Goal: Use online tool/utility: Utilize a website feature to perform a specific function

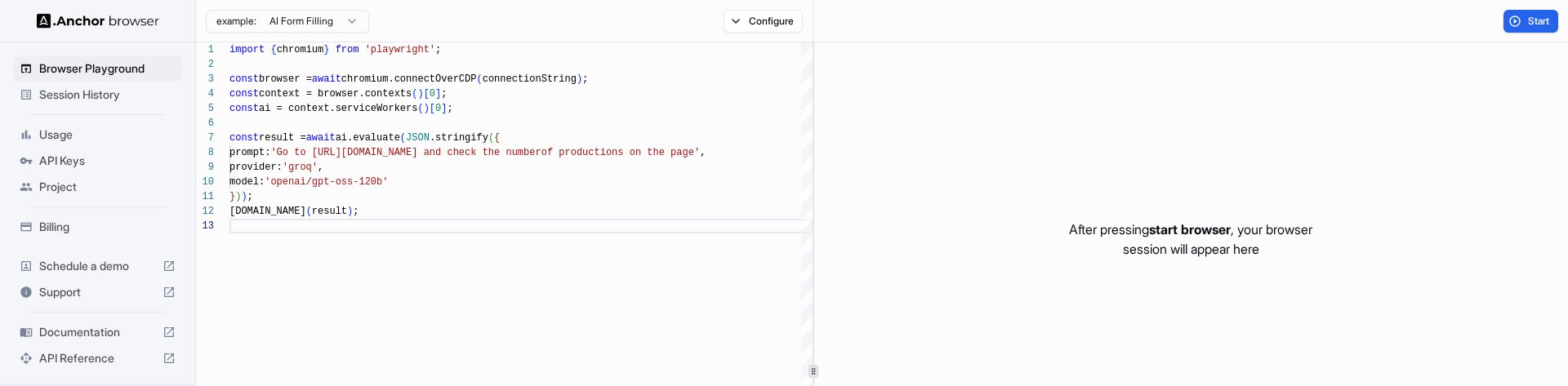
scroll to position [30, 0]
click at [1152, 13] on div "Start" at bounding box center [1191, 21] width 754 height 42
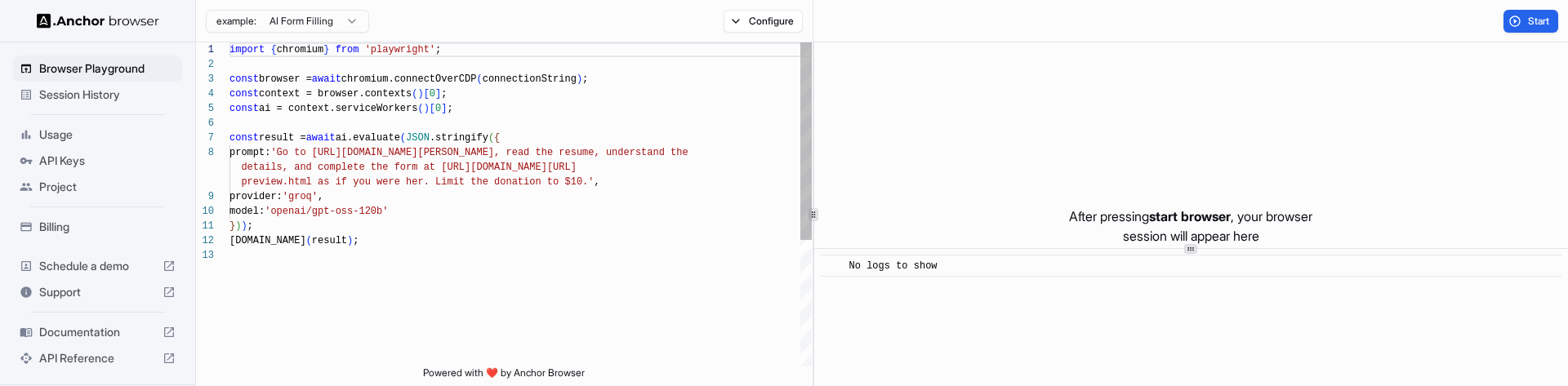
scroll to position [118, 0]
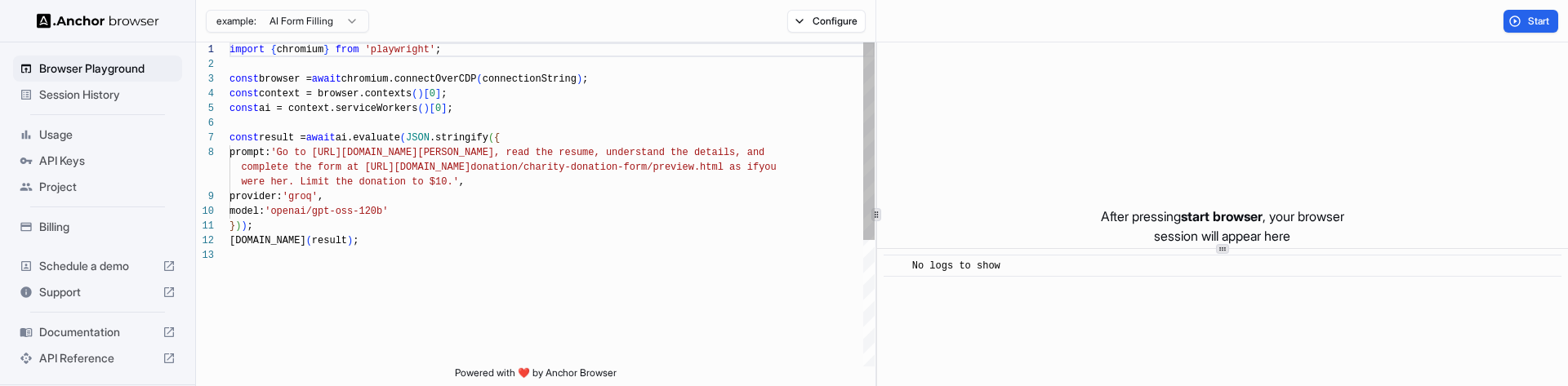
click at [876, 197] on div at bounding box center [876, 214] width 1 height 344
click at [1528, 15] on span "Start" at bounding box center [1539, 21] width 22 height 13
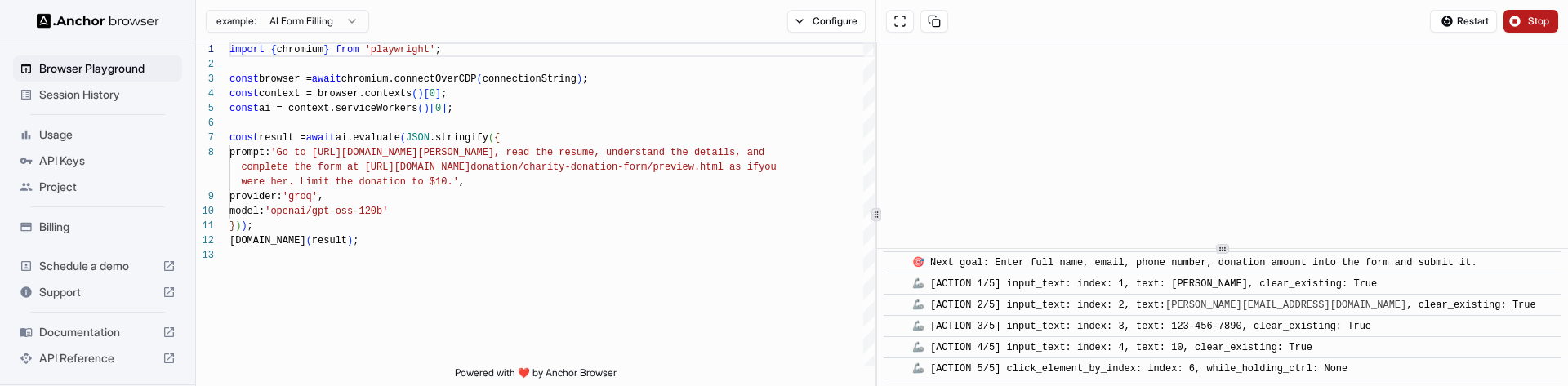
scroll to position [680, 0]
